Goal: Information Seeking & Learning: Check status

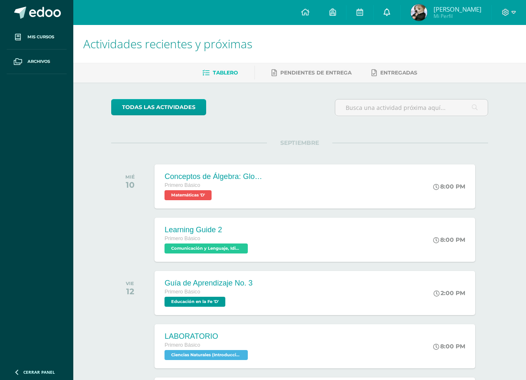
click at [386, 14] on icon at bounding box center [387, 11] width 7 height 7
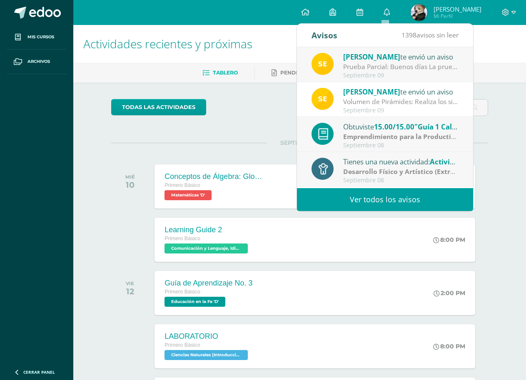
click at [368, 195] on link "Ver todos los avisos" at bounding box center [385, 199] width 176 height 23
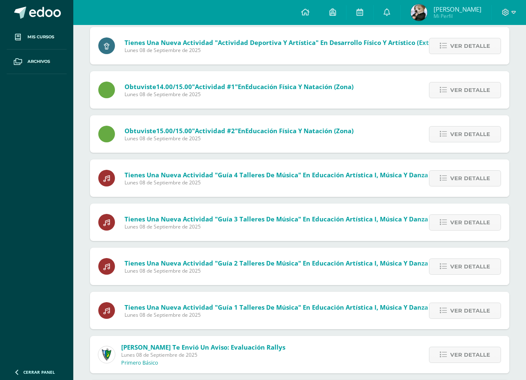
scroll to position [19, 0]
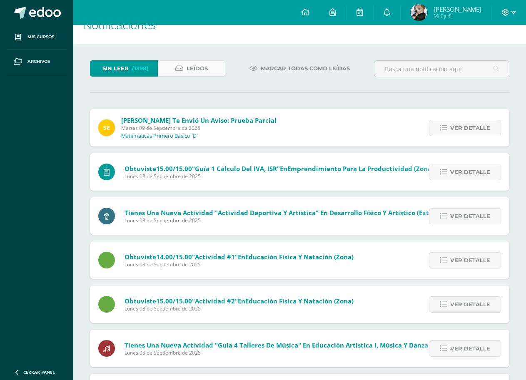
click at [190, 75] on span "Leídos" at bounding box center [197, 68] width 21 height 15
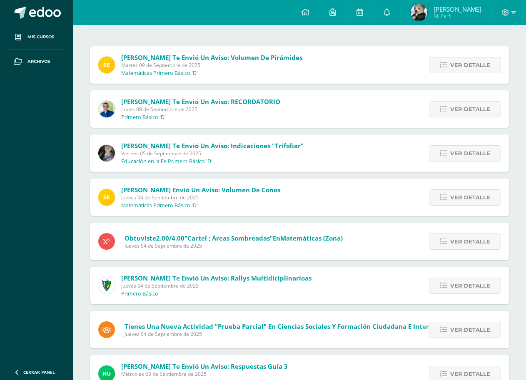
scroll to position [83, 0]
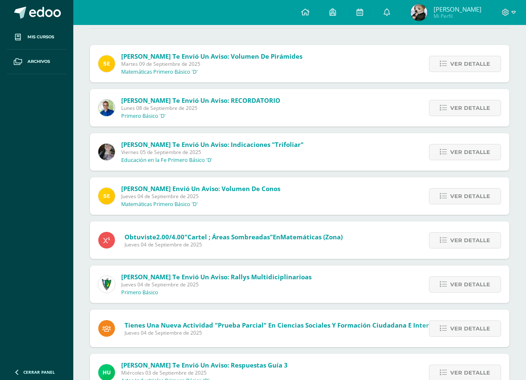
drag, startPoint x: 454, startPoint y: 137, endPoint x: 459, endPoint y: 137, distance: 5.4
click at [456, 137] on div "Ver detalle" at bounding box center [463, 151] width 93 height 37
click at [477, 145] on span "Ver detalle" at bounding box center [470, 152] width 40 height 15
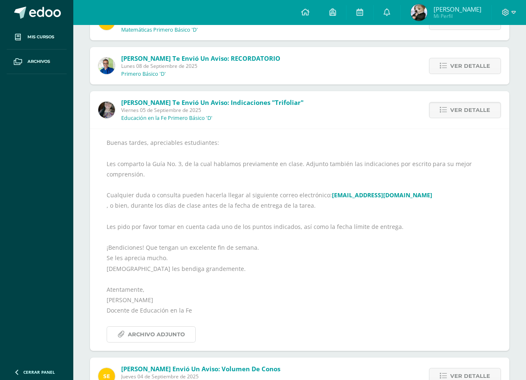
scroll to position [125, 0]
click at [384, 12] on icon at bounding box center [387, 11] width 7 height 7
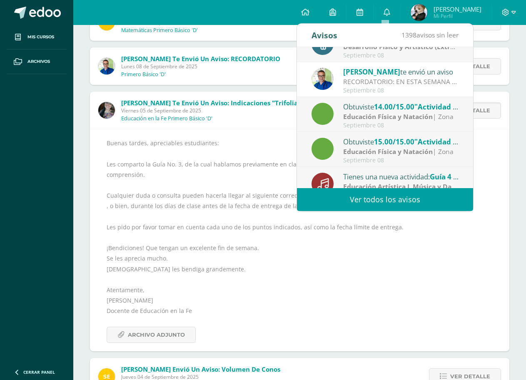
scroll to position [139, 0]
